Goal: Transaction & Acquisition: Purchase product/service

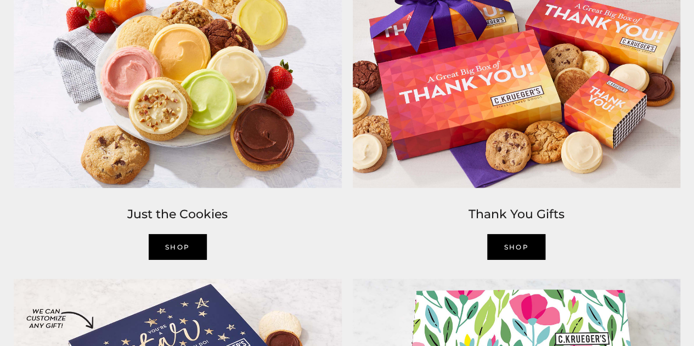
scroll to position [1372, 0]
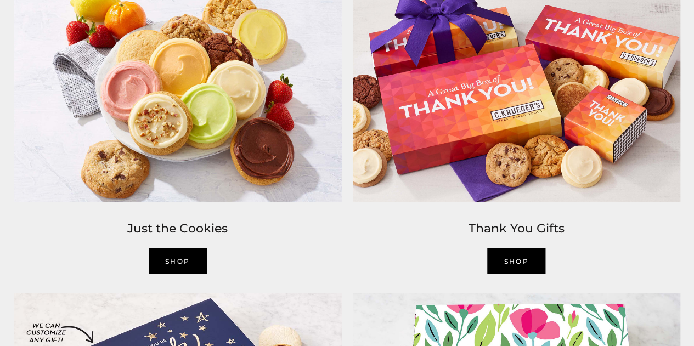
click at [168, 257] on link "SHOP" at bounding box center [178, 262] width 58 height 26
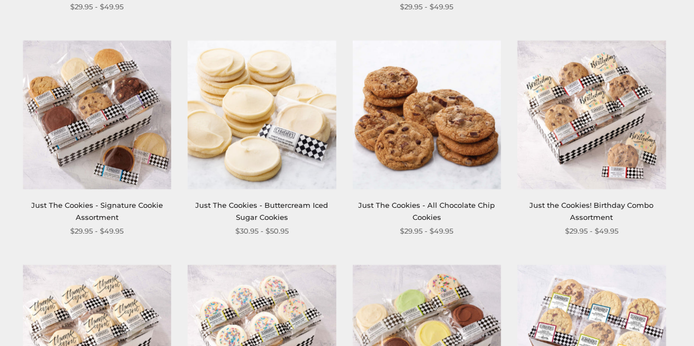
scroll to position [439, 0]
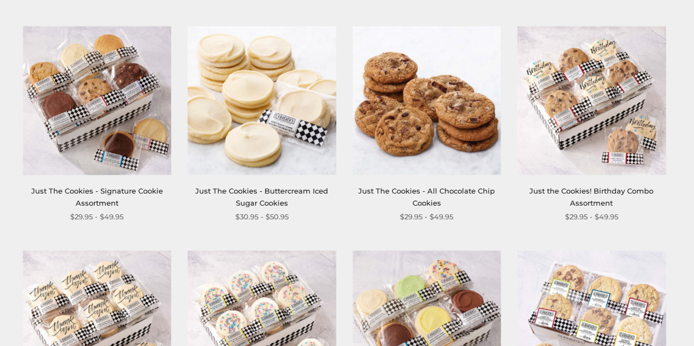
click at [111, 190] on link "Just The Cookies - Signature Cookie Assortment" at bounding box center [97, 197] width 132 height 20
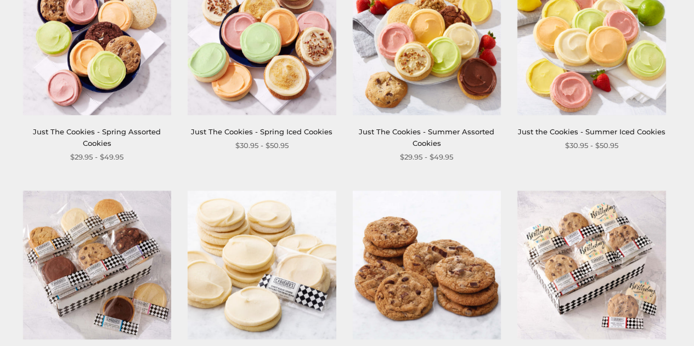
scroll to position [219, 0]
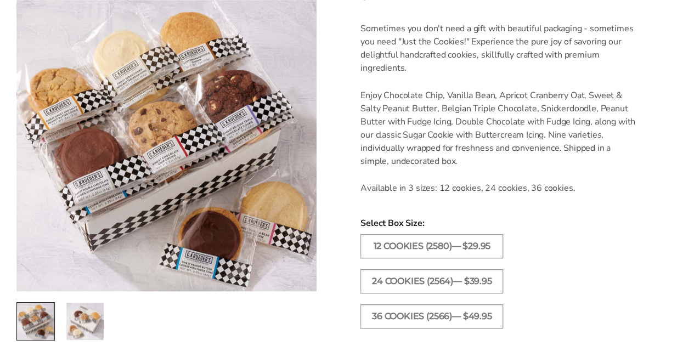
scroll to position [384, 0]
